Goal: Task Accomplishment & Management: Use online tool/utility

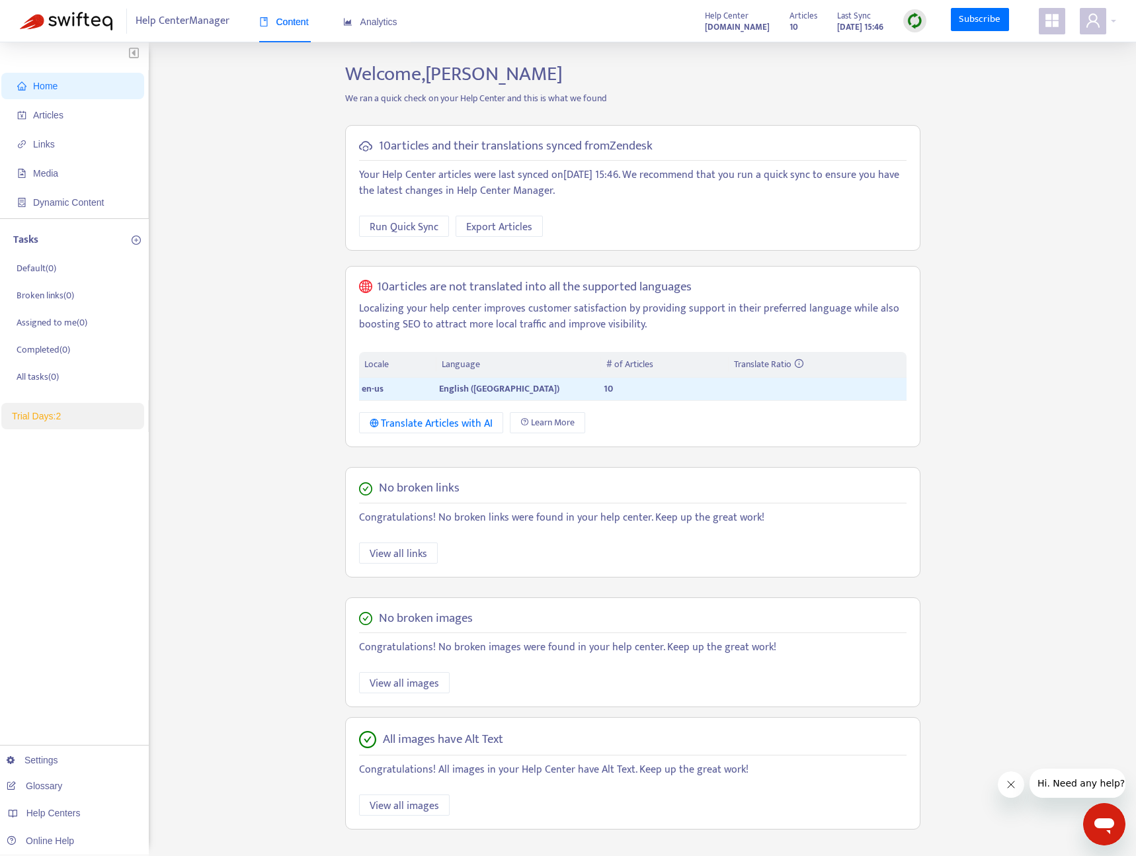
click at [79, 19] on img at bounding box center [66, 21] width 93 height 19
click at [57, 837] on link "Online Help" at bounding box center [40, 840] width 67 height 11
click at [58, 762] on link "Settings" at bounding box center [33, 760] width 52 height 11
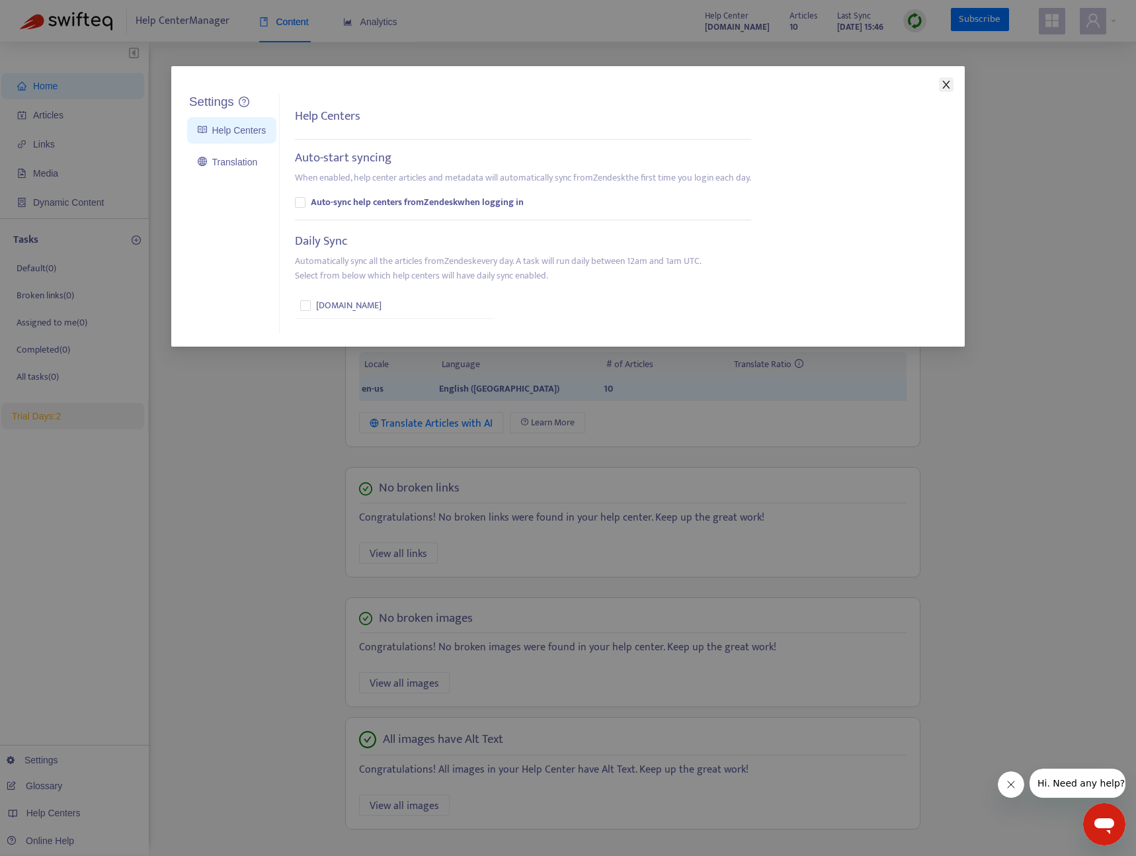
click at [944, 88] on icon "close" at bounding box center [946, 84] width 11 height 11
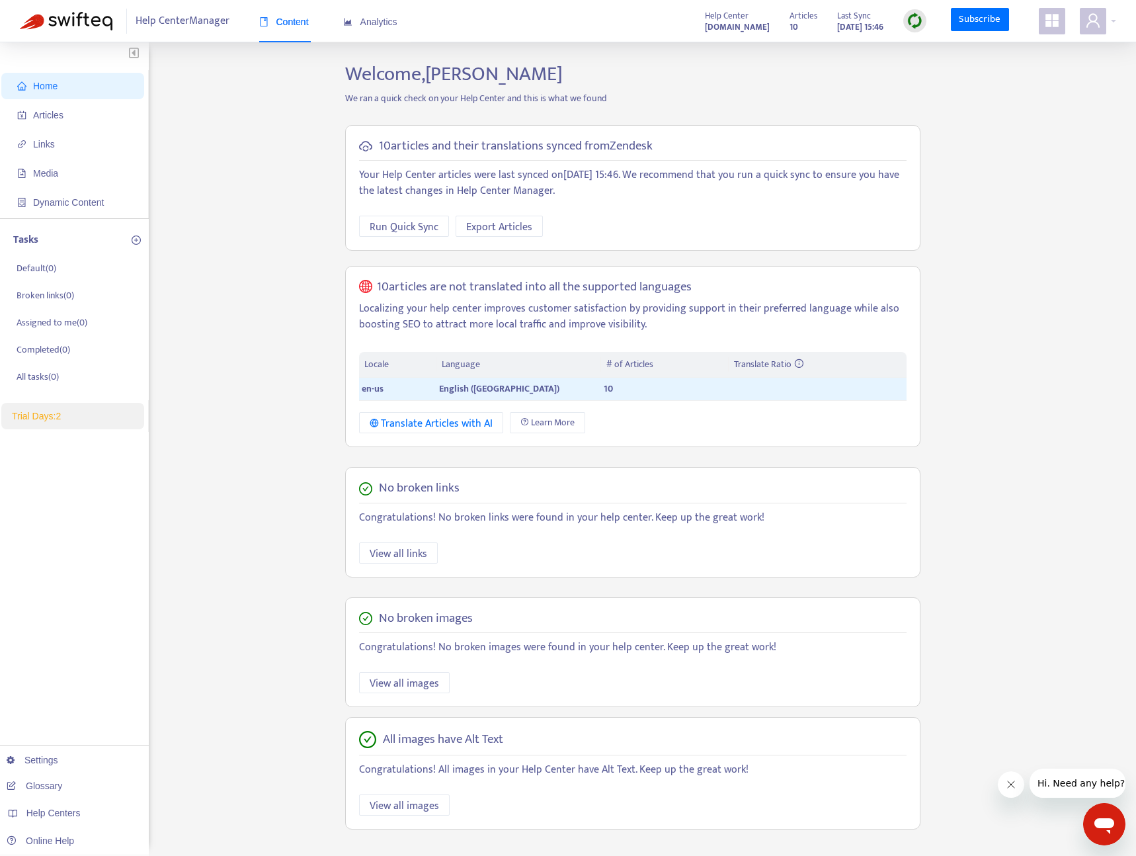
click at [705, 27] on strong "netflix1665004029.zendesk.com" at bounding box center [737, 27] width 65 height 15
click at [84, 147] on span "Links" at bounding box center [75, 144] width 116 height 26
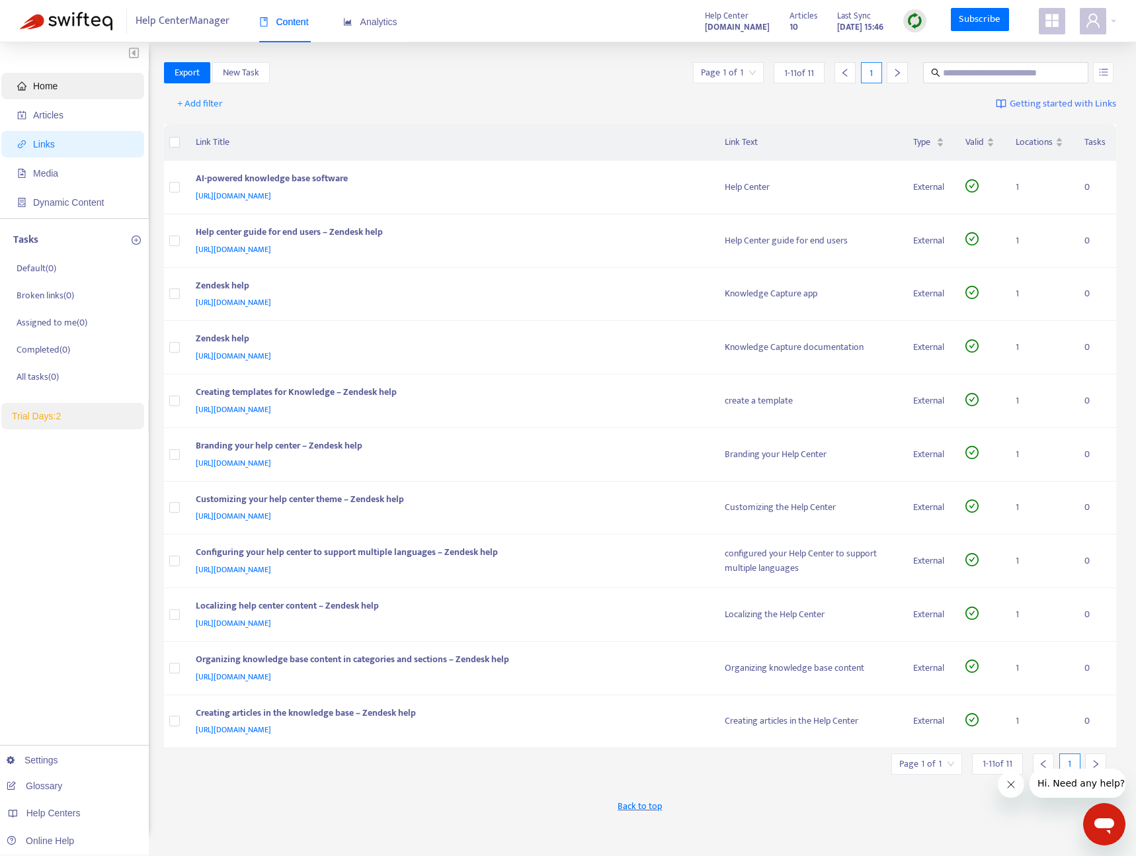
click at [73, 82] on span "Home" at bounding box center [75, 86] width 116 height 26
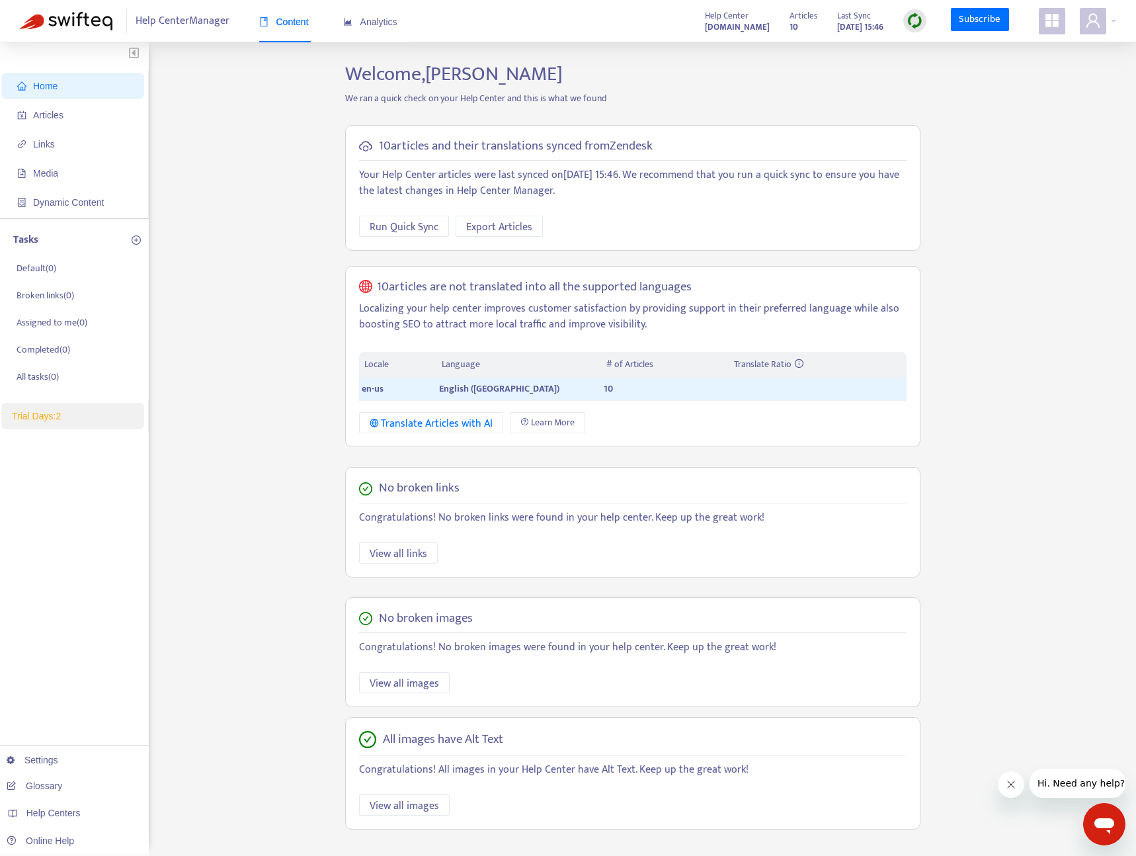
scroll to position [42, 0]
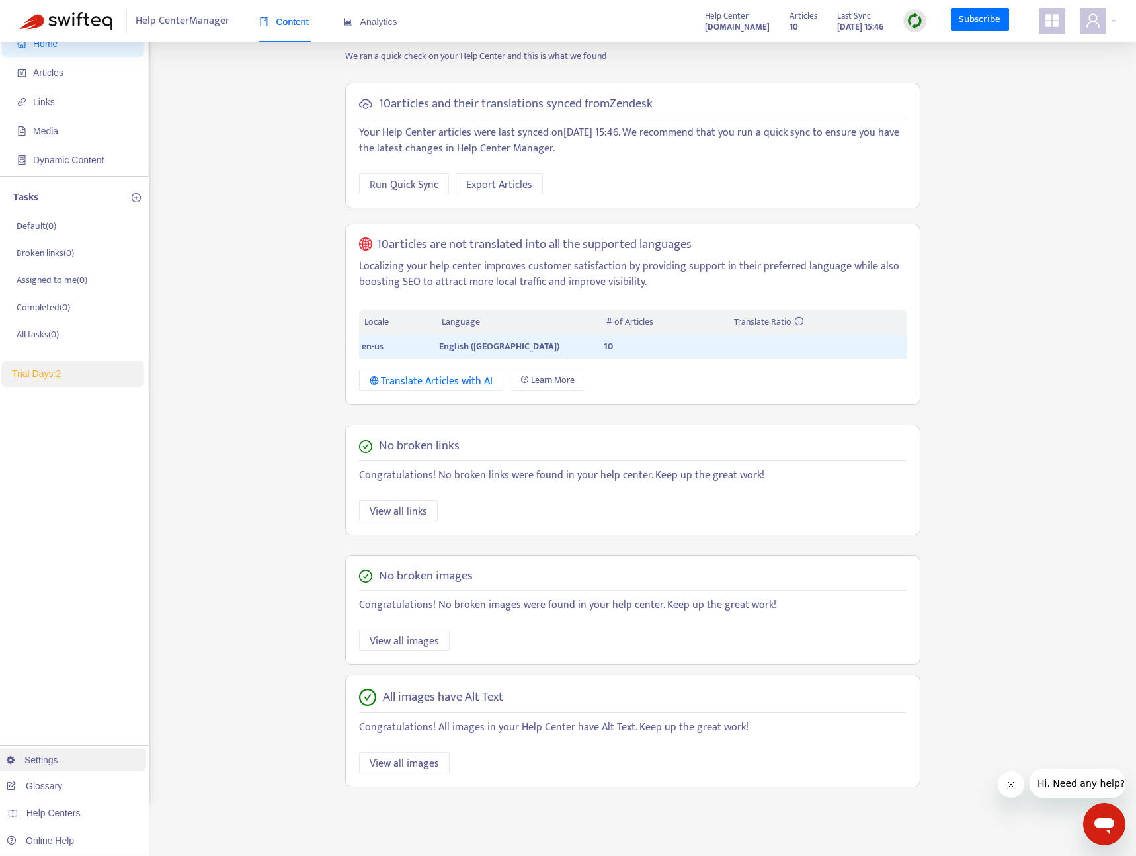
click at [58, 757] on link "Settings" at bounding box center [33, 760] width 52 height 11
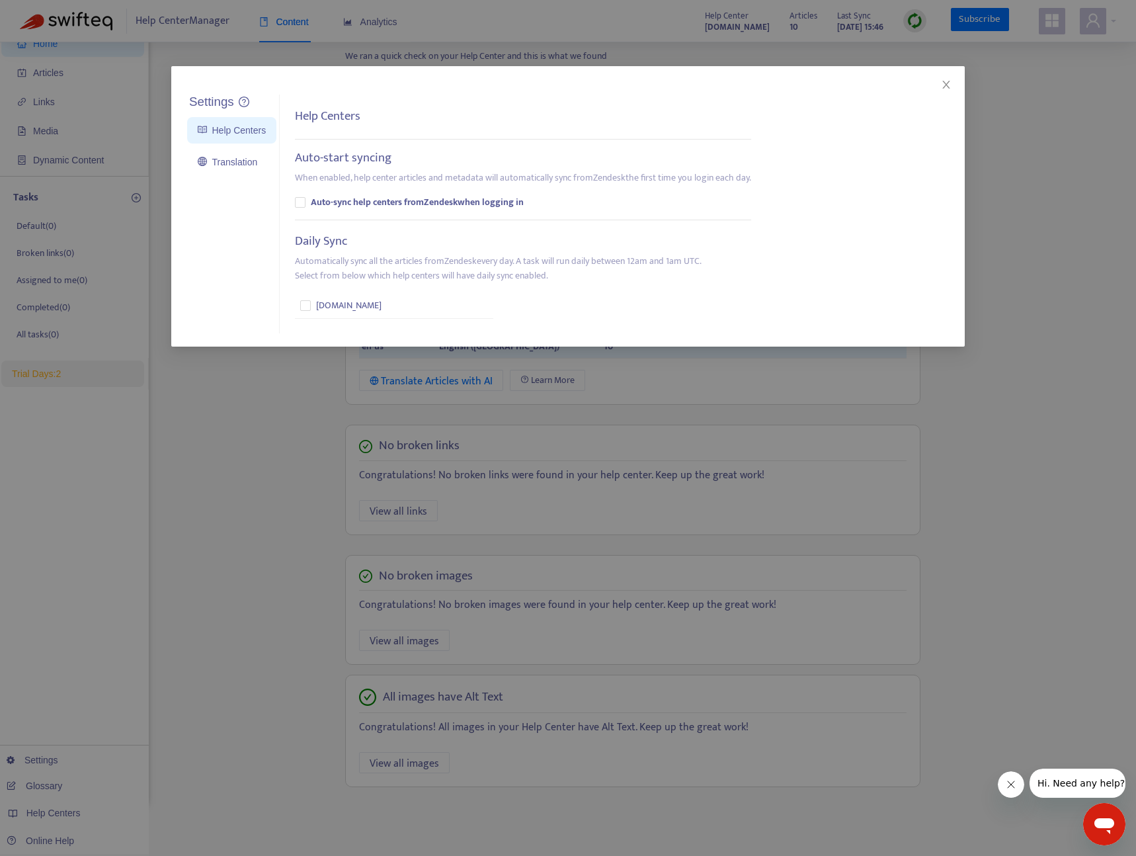
click at [357, 116] on h5 "Help Centers" at bounding box center [327, 116] width 65 height 15
drag, startPoint x: 357, startPoint y: 116, endPoint x: 288, endPoint y: 141, distance: 73.2
click at [355, 117] on h5 "Help Centers" at bounding box center [327, 116] width 65 height 15
click at [230, 163] on link "Translation" at bounding box center [228, 162] width 60 height 11
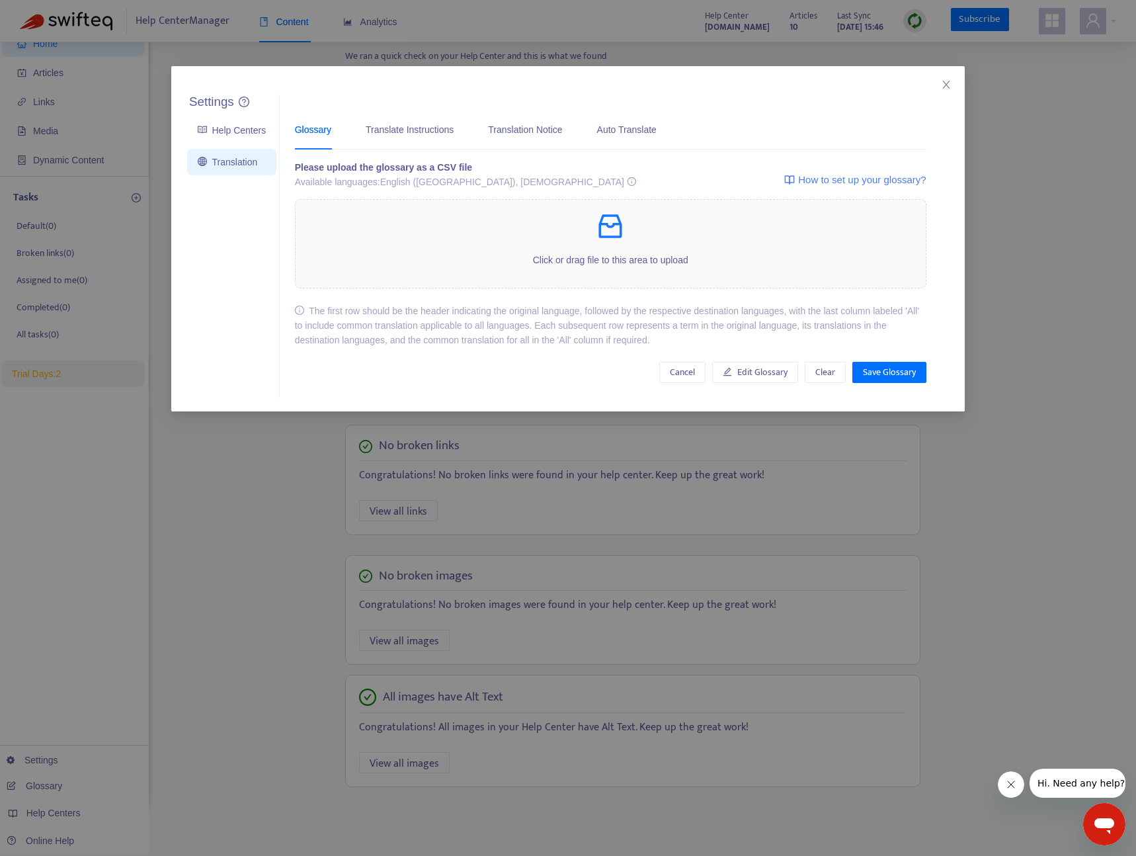
click at [669, 131] on div "Glossary Translate Instructions Translation Notice Auto Translate" at bounding box center [482, 129] width 375 height 40
drag, startPoint x: 601, startPoint y: 131, endPoint x: 558, endPoint y: 132, distance: 43.0
click at [601, 131] on div "Glossary Translate Instructions Translation Notice Auto Translate" at bounding box center [482, 129] width 375 height 40
click at [530, 132] on div "Translation Notice" at bounding box center [525, 129] width 74 height 15
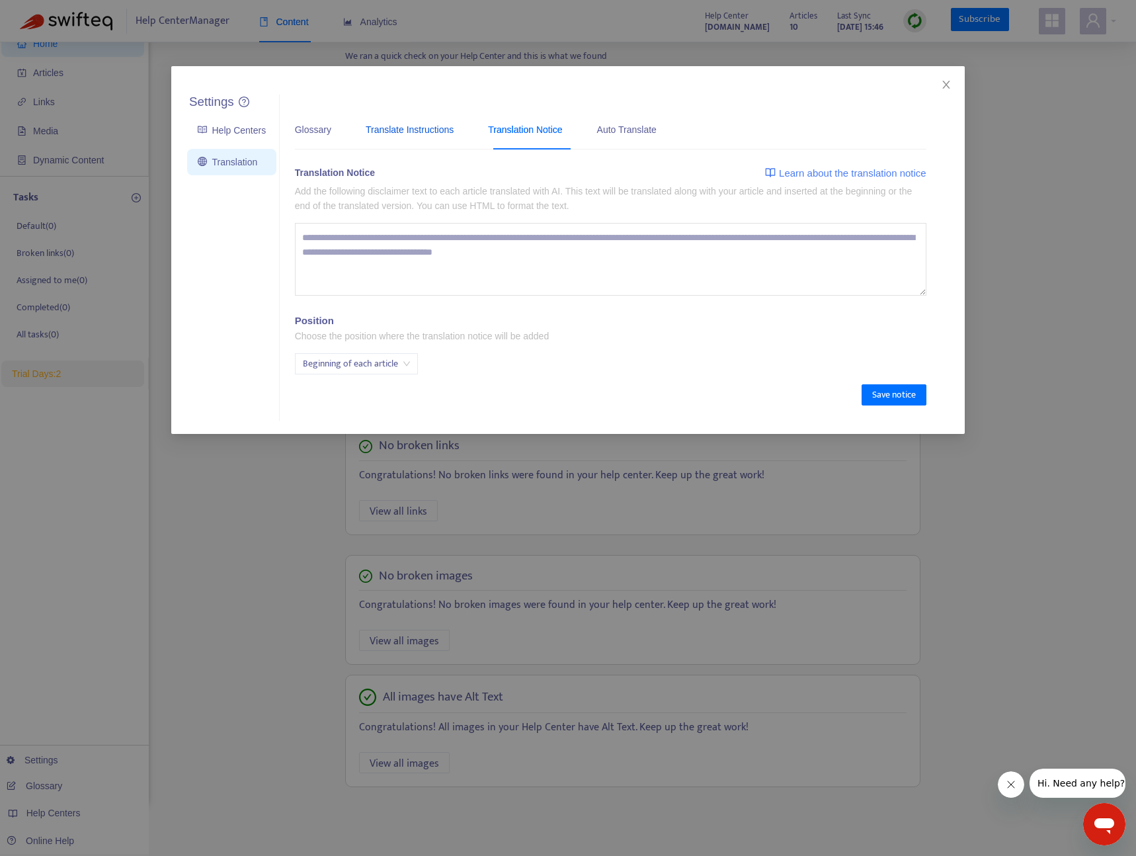
click at [417, 132] on div "Translate Instructions" at bounding box center [410, 129] width 88 height 15
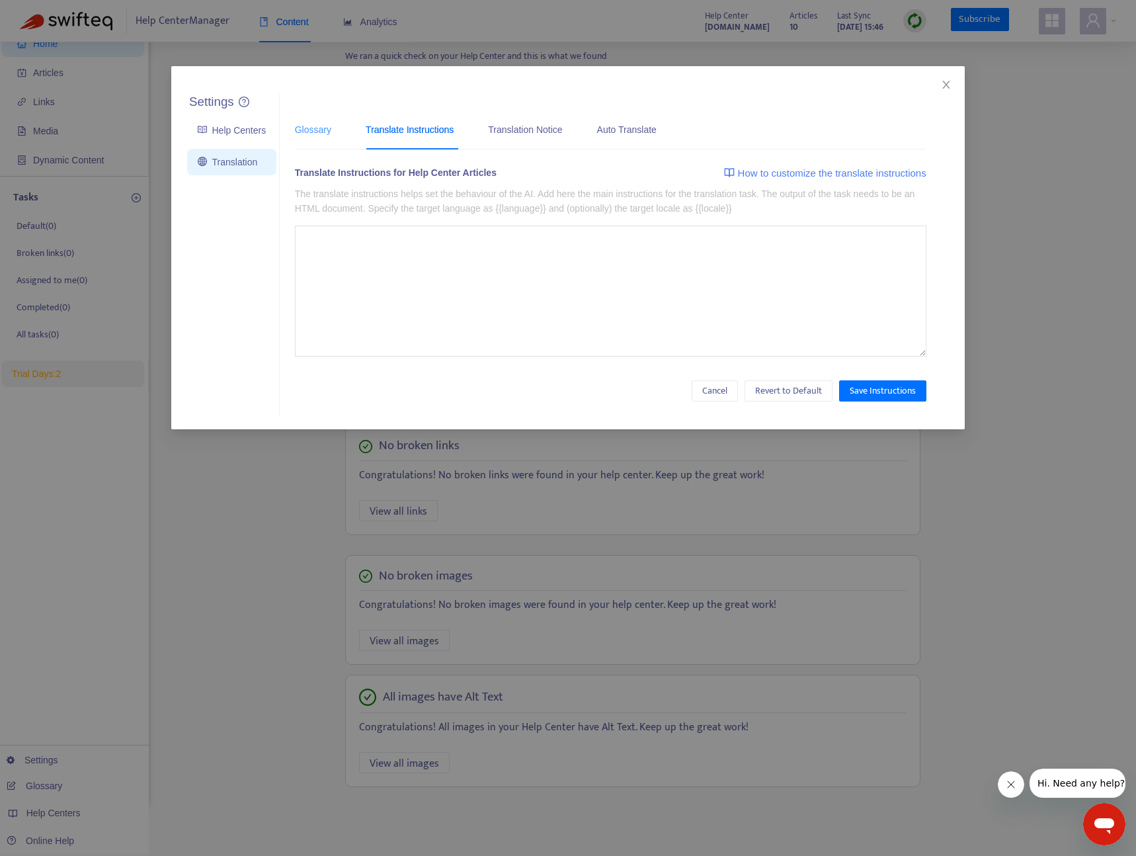
type textarea "**********"
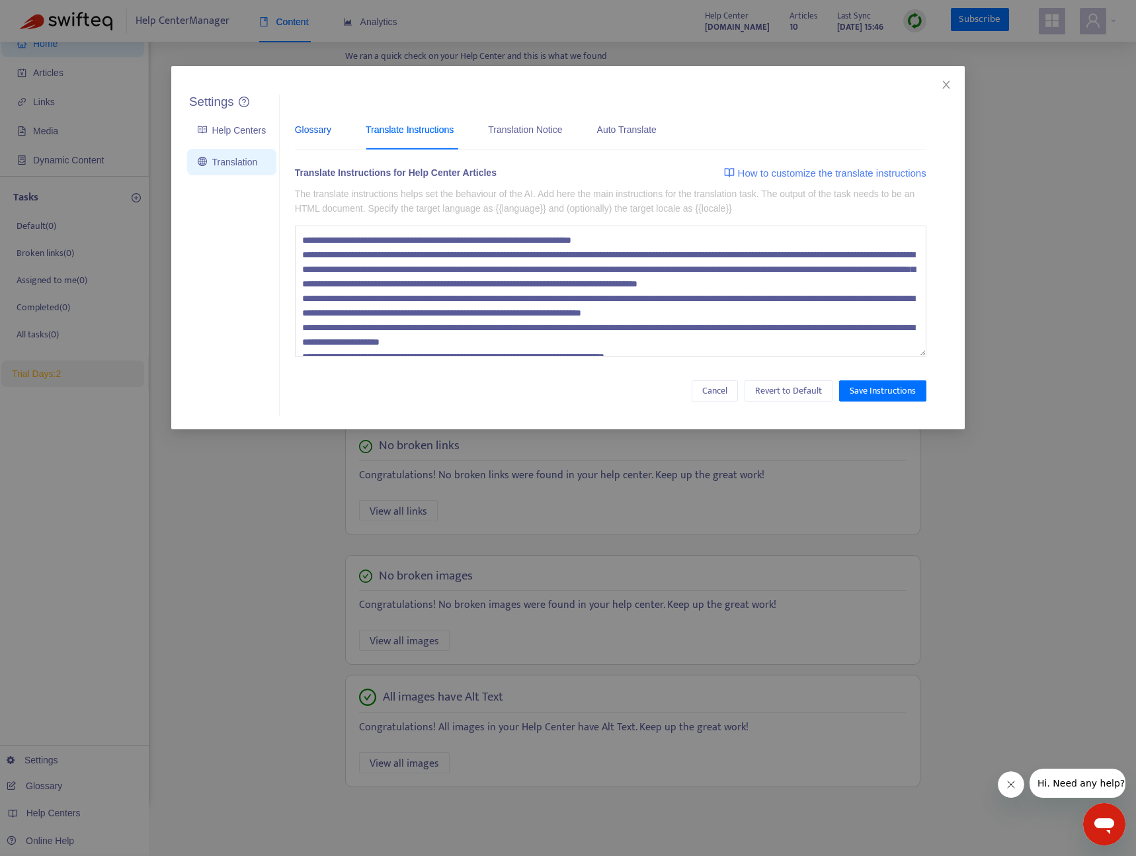
click at [326, 135] on div "Glossary" at bounding box center [313, 129] width 36 height 15
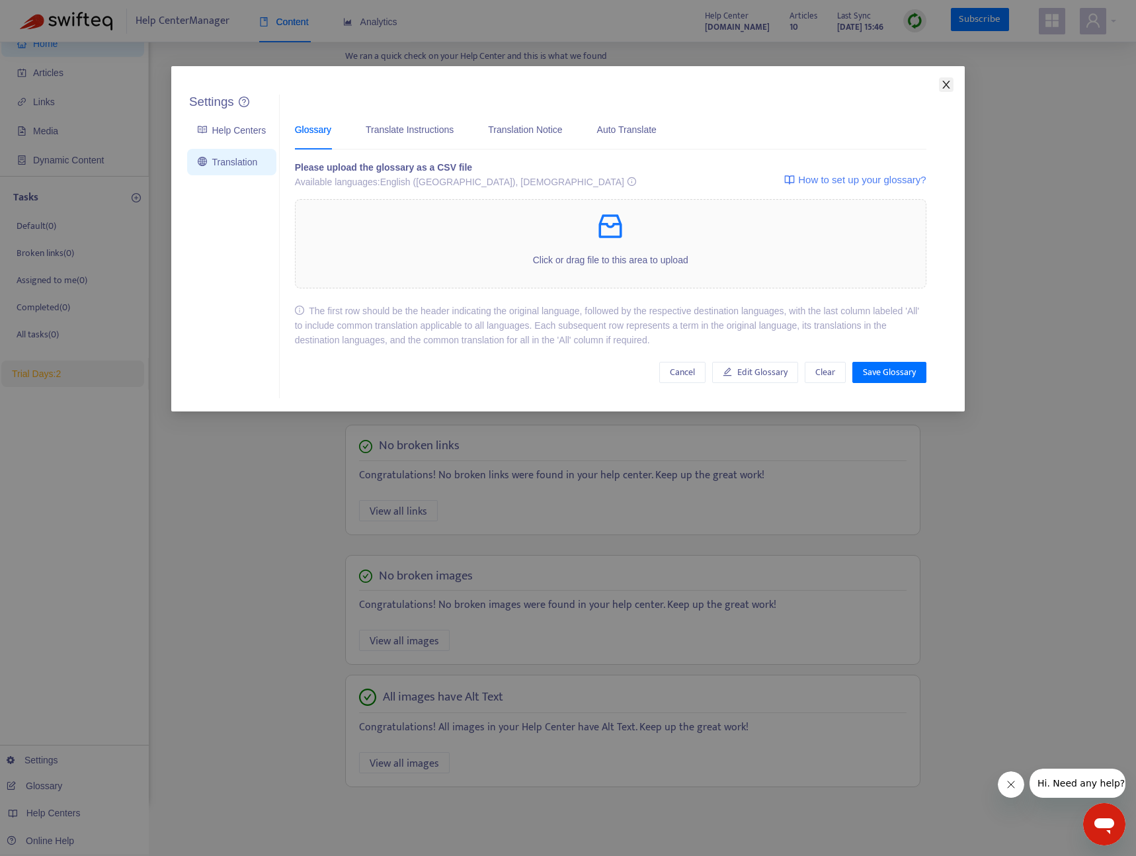
click at [942, 90] on button "Close" at bounding box center [946, 84] width 15 height 15
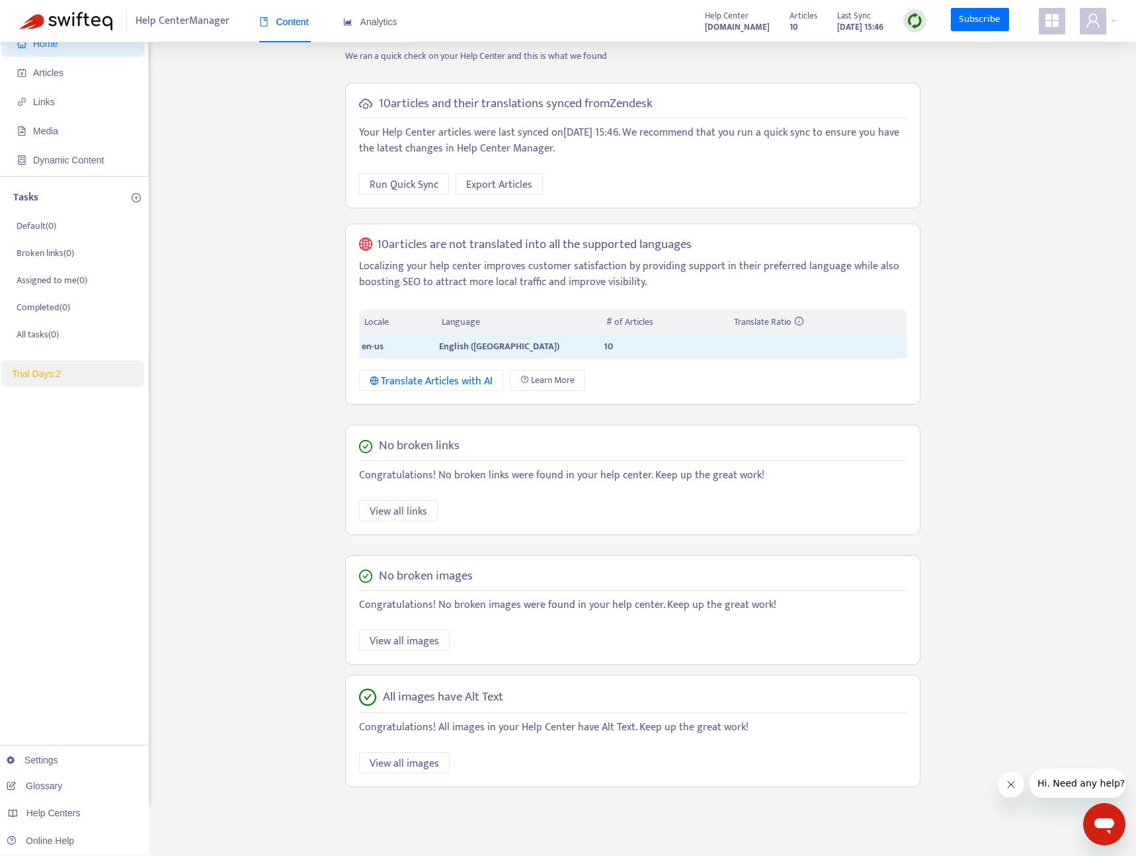
click at [193, 215] on div "Home Articles Links Media Dynamic Content Tasks Default ( 0 ) Broken links ( 0 …" at bounding box center [568, 413] width 1097 height 787
click at [1052, 21] on icon "appstore" at bounding box center [1052, 21] width 16 height 16
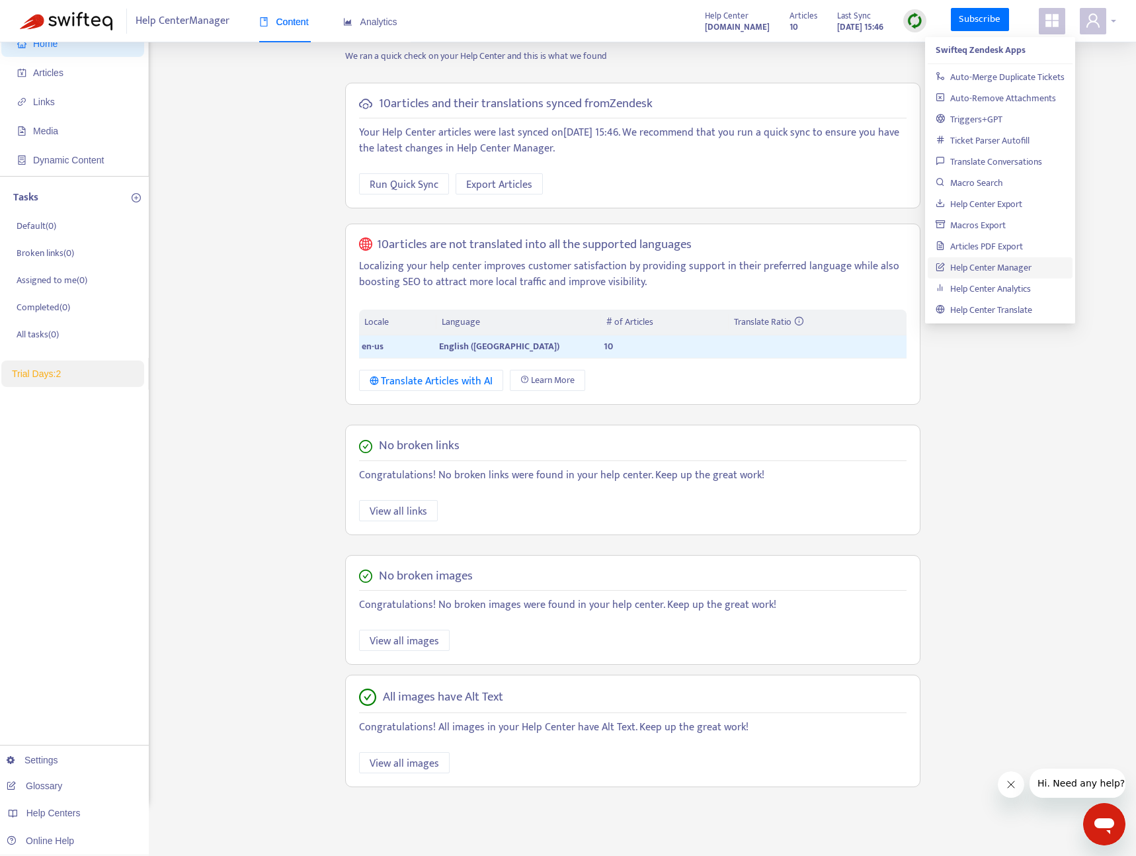
click at [1091, 33] on span at bounding box center [1093, 21] width 26 height 26
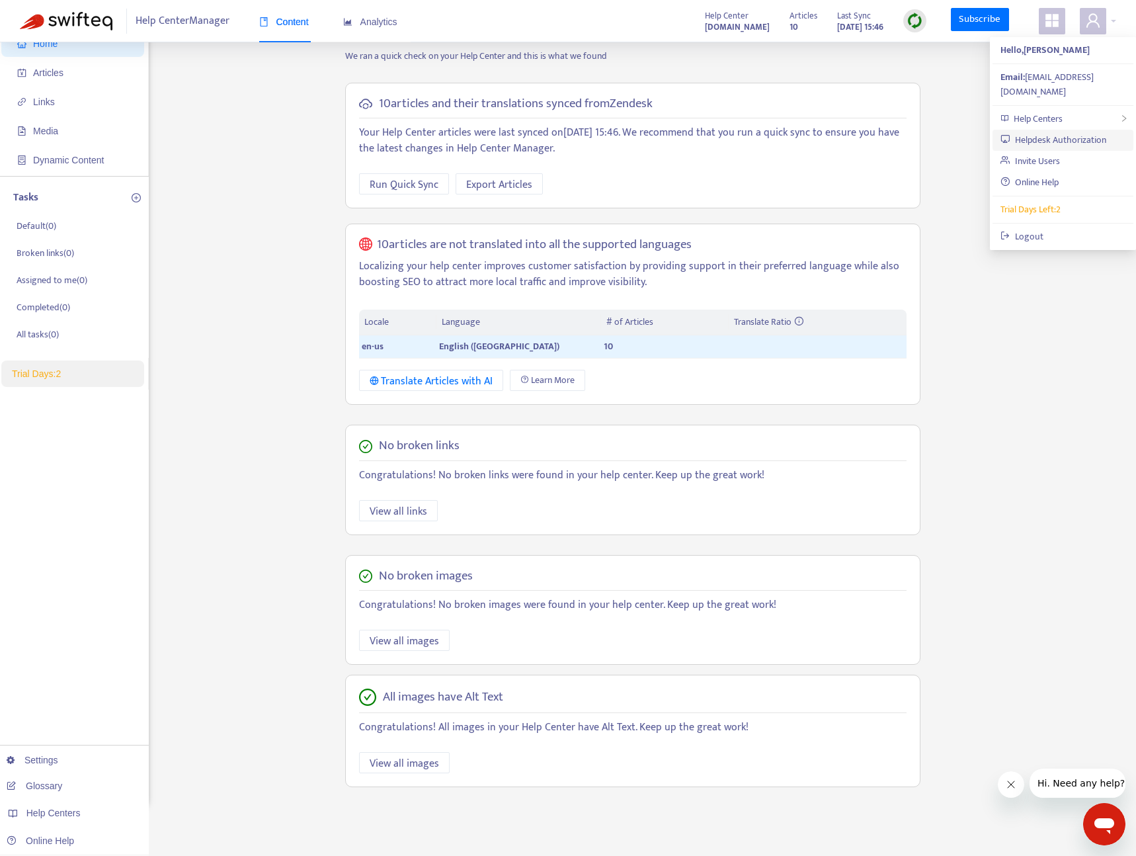
click at [1065, 132] on link "Helpdesk Authorization" at bounding box center [1054, 139] width 106 height 15
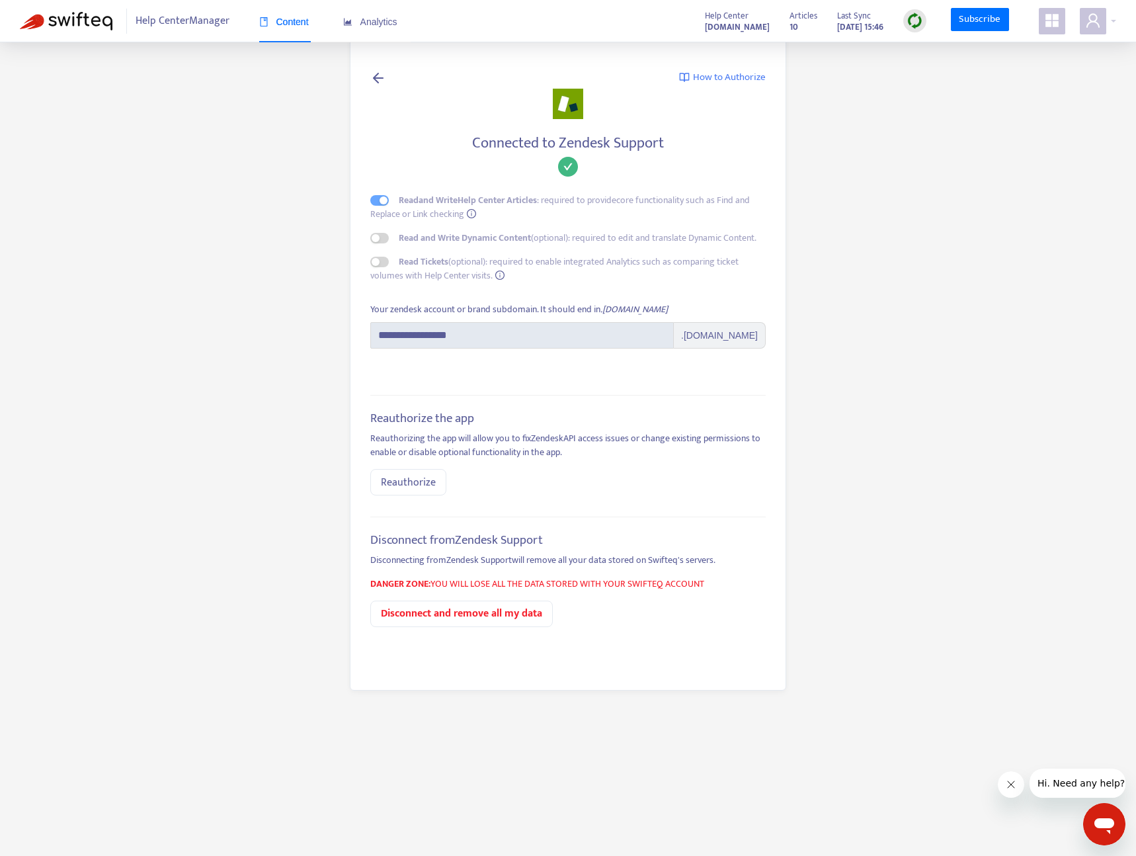
click at [513, 125] on div "**********" at bounding box center [568, 363] width 437 height 654
